Goal: Information Seeking & Learning: Learn about a topic

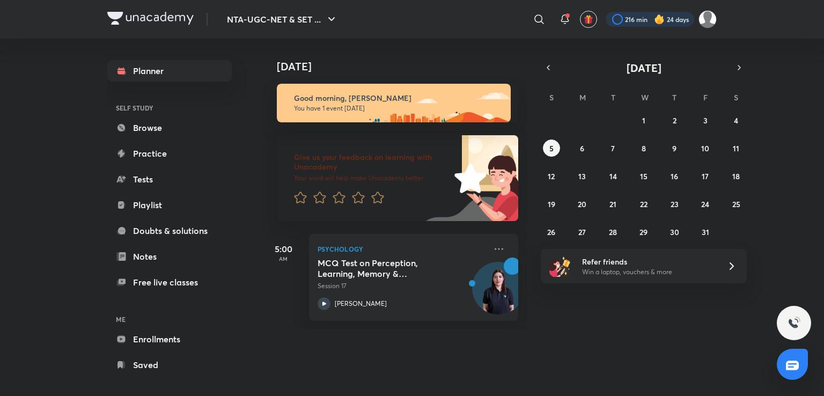
click at [627, 21] on div at bounding box center [650, 19] width 89 height 15
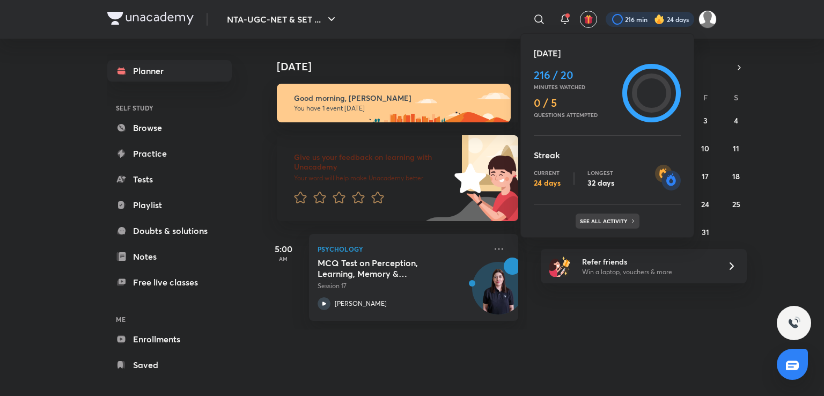
click at [601, 224] on div "See all activity" at bounding box center [608, 221] width 64 height 15
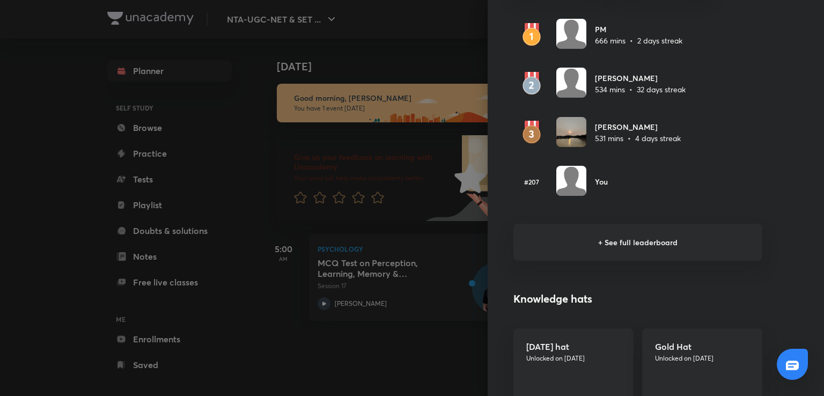
scroll to position [690, 0]
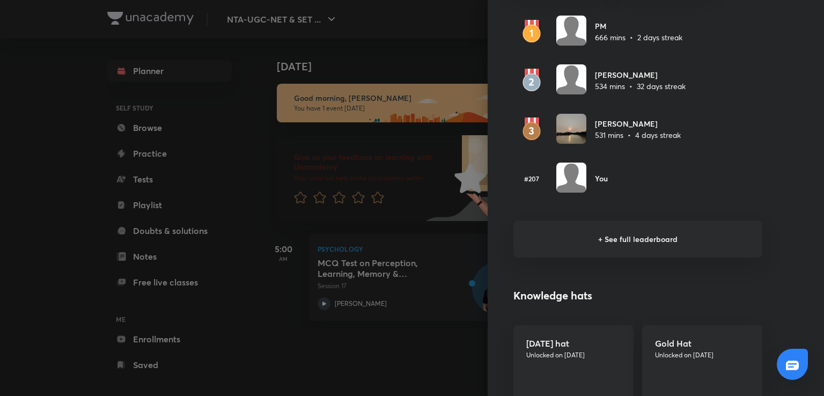
click at [600, 240] on h6 "+ See full leaderboard" at bounding box center [638, 239] width 249 height 37
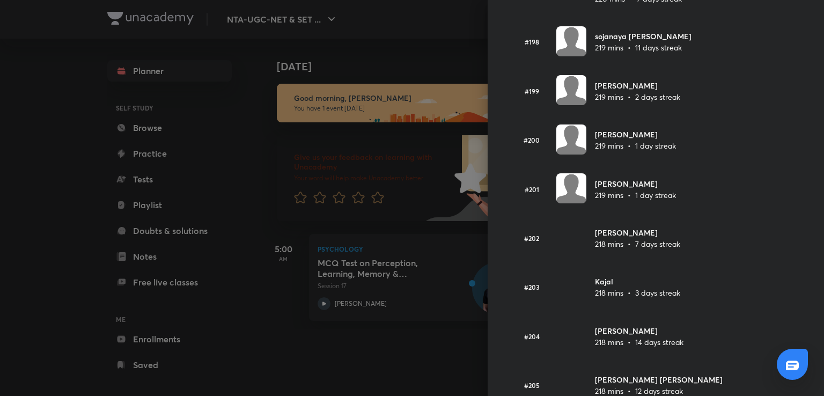
scroll to position [9716, 0]
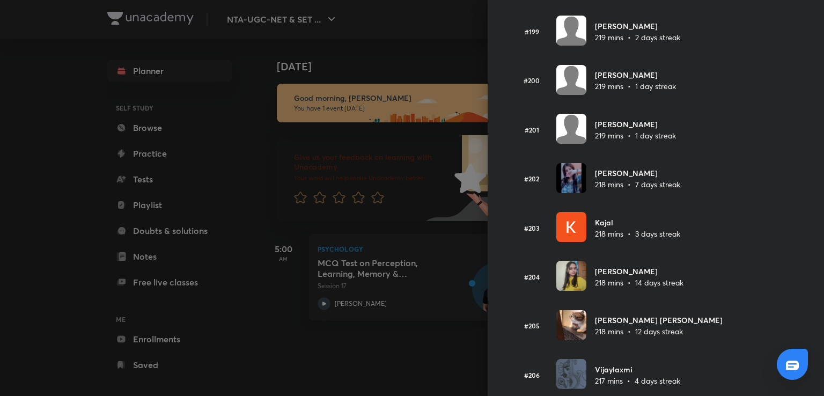
click at [466, 63] on div at bounding box center [412, 198] width 824 height 396
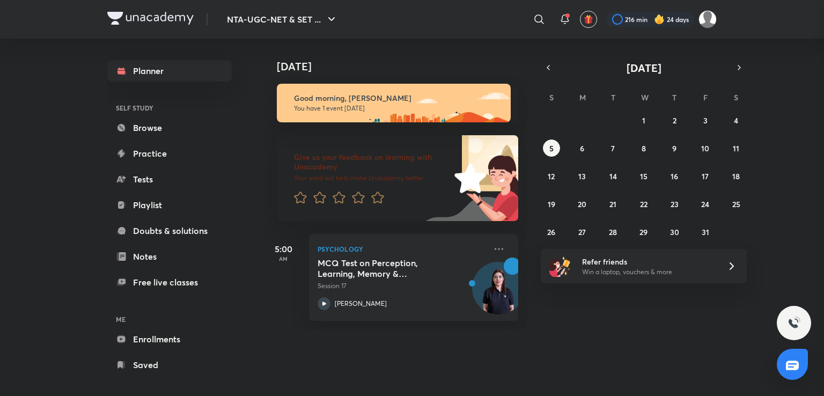
scroll to position [0, 0]
click at [551, 64] on icon "button" at bounding box center [548, 68] width 9 height 10
click at [610, 230] on abbr "30" at bounding box center [613, 232] width 9 height 10
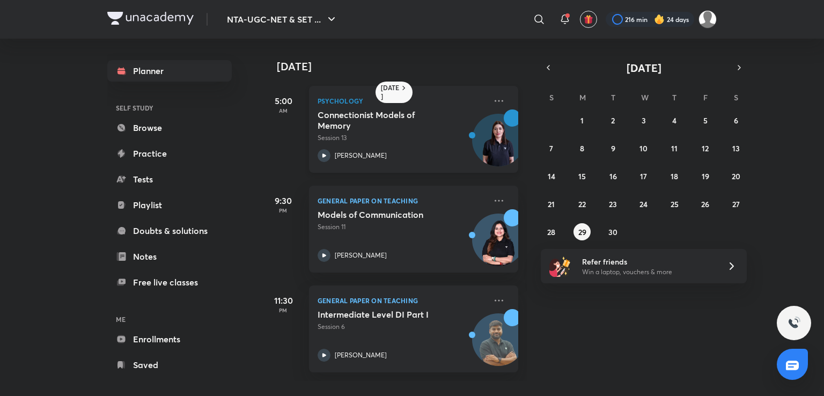
click at [415, 119] on h5 "Connectionist Models of Memory" at bounding box center [385, 119] width 134 height 21
